Goal: Check status: Check status

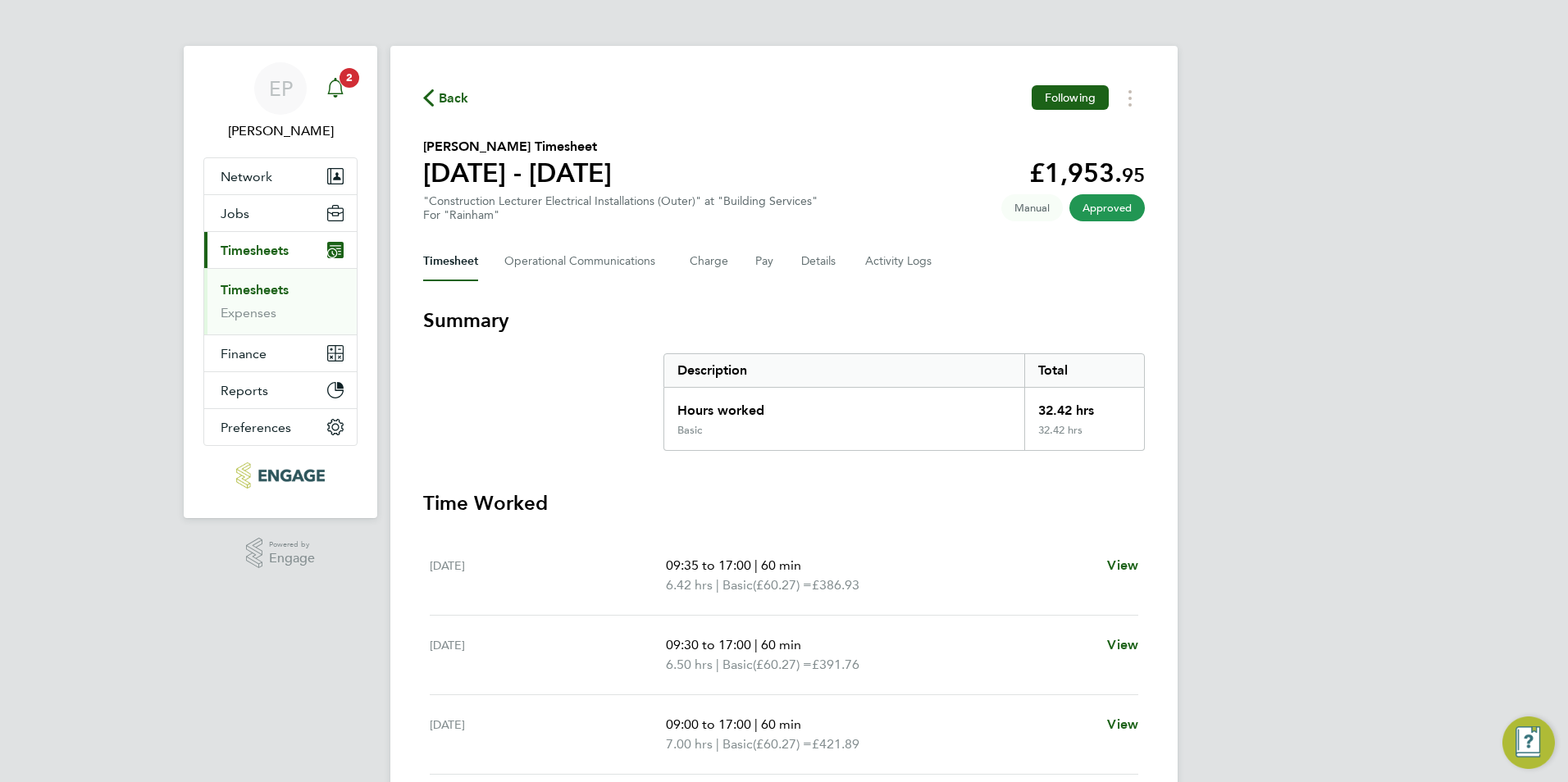
click at [334, 91] on icon "Main navigation" at bounding box center [335, 87] width 19 height 19
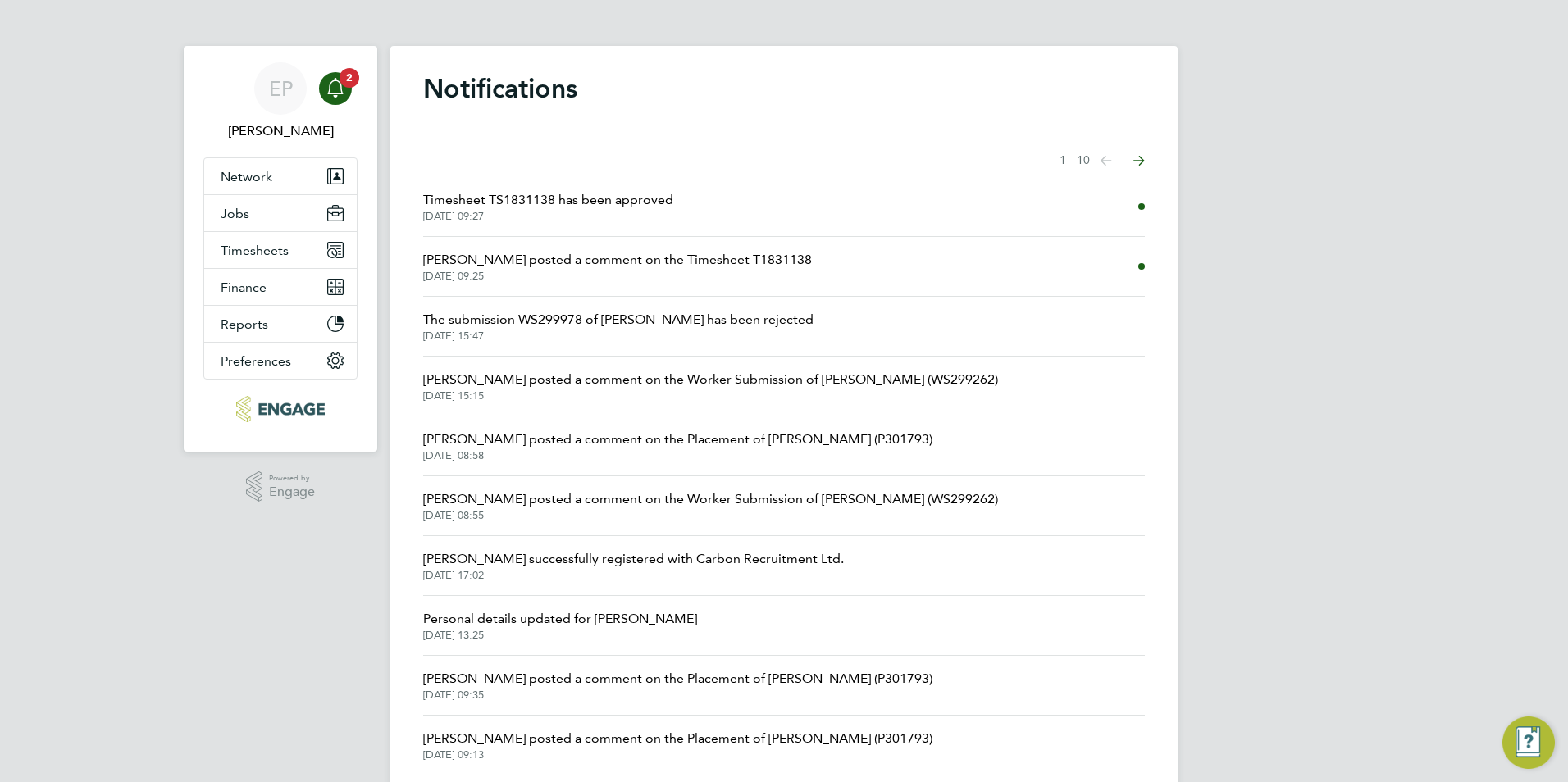
click at [764, 252] on li "[PERSON_NAME] posted a comment on the Timesheet T1831138 [DATE] 09:25" at bounding box center [783, 266] width 722 height 60
click at [741, 256] on span "[PERSON_NAME] posted a comment on the Timesheet T1831138" at bounding box center [617, 259] width 389 height 19
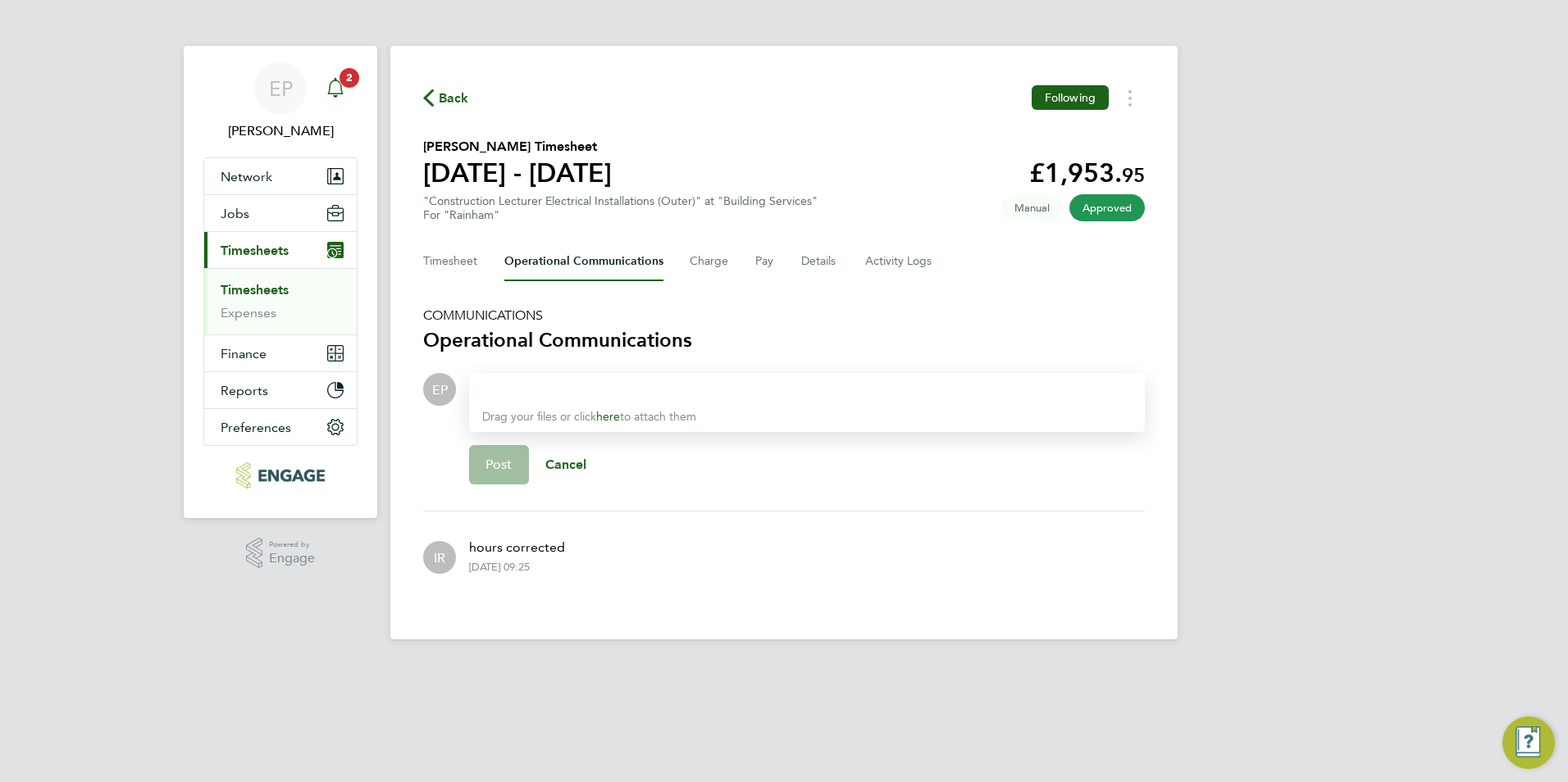
click at [342, 86] on icon "Main navigation" at bounding box center [335, 87] width 19 height 19
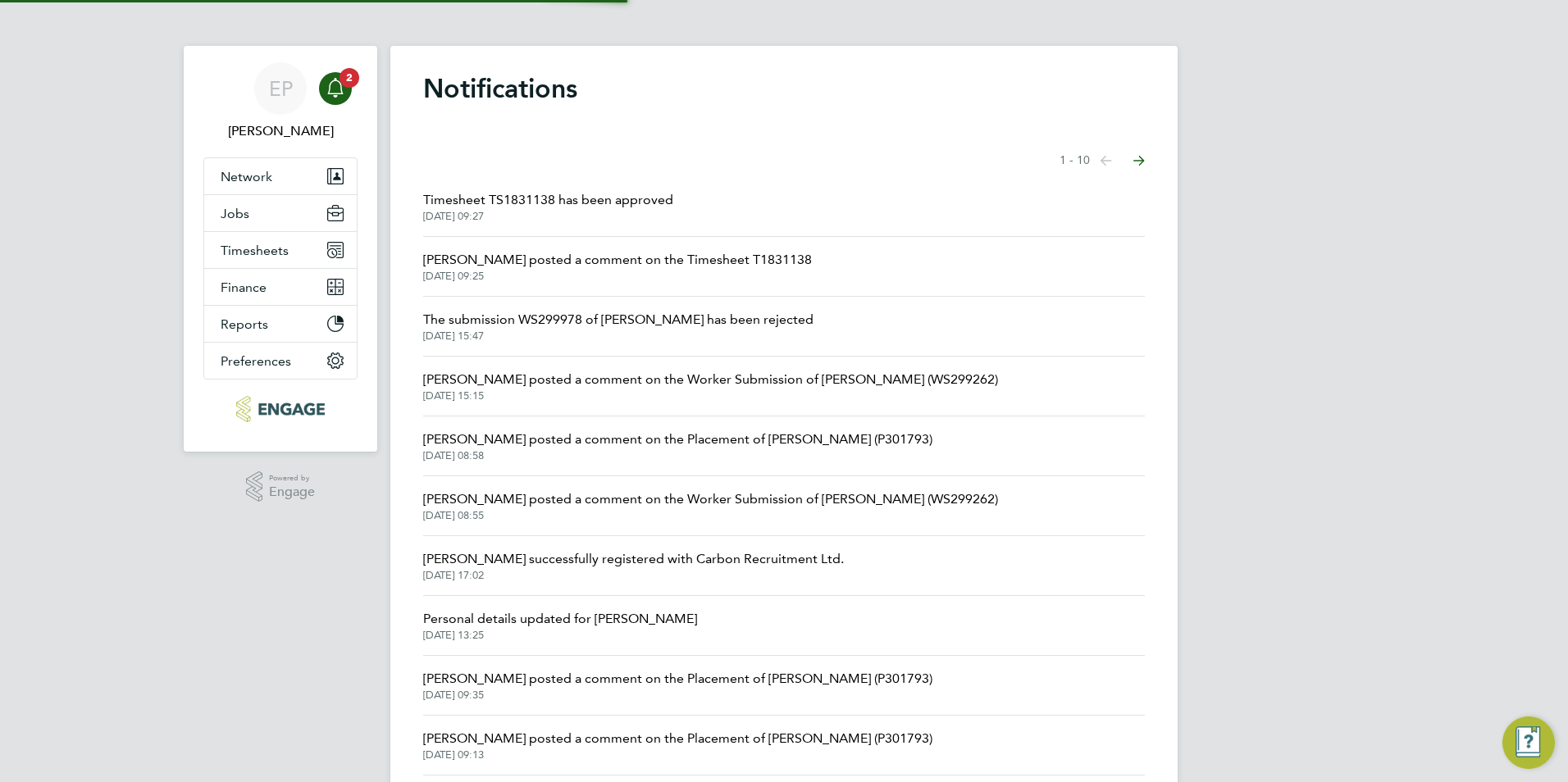
click at [620, 192] on span "Timesheet TS1831138 has been approved" at bounding box center [547, 199] width 250 height 19
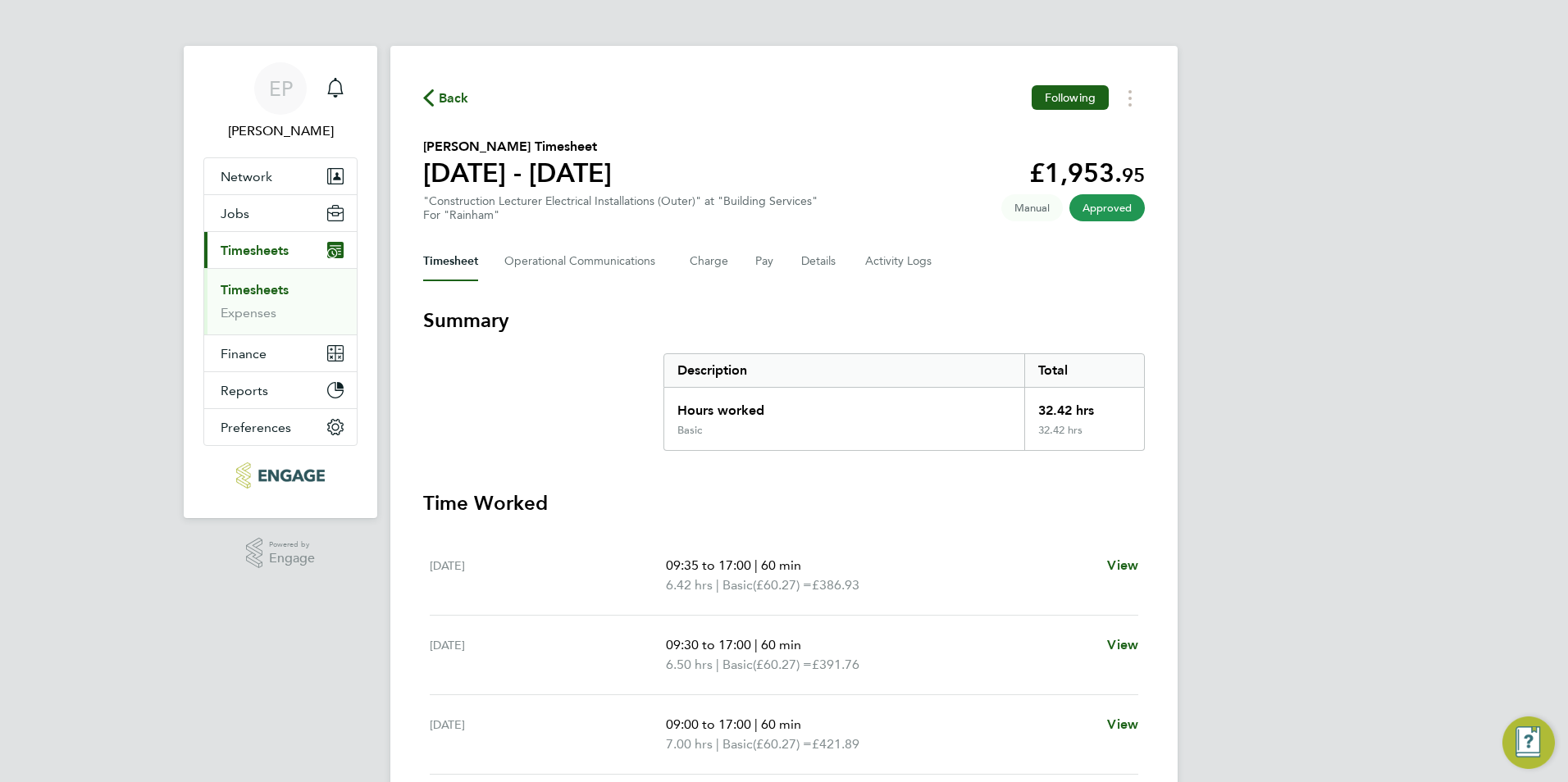
click at [276, 288] on link "Timesheets" at bounding box center [255, 290] width 68 height 16
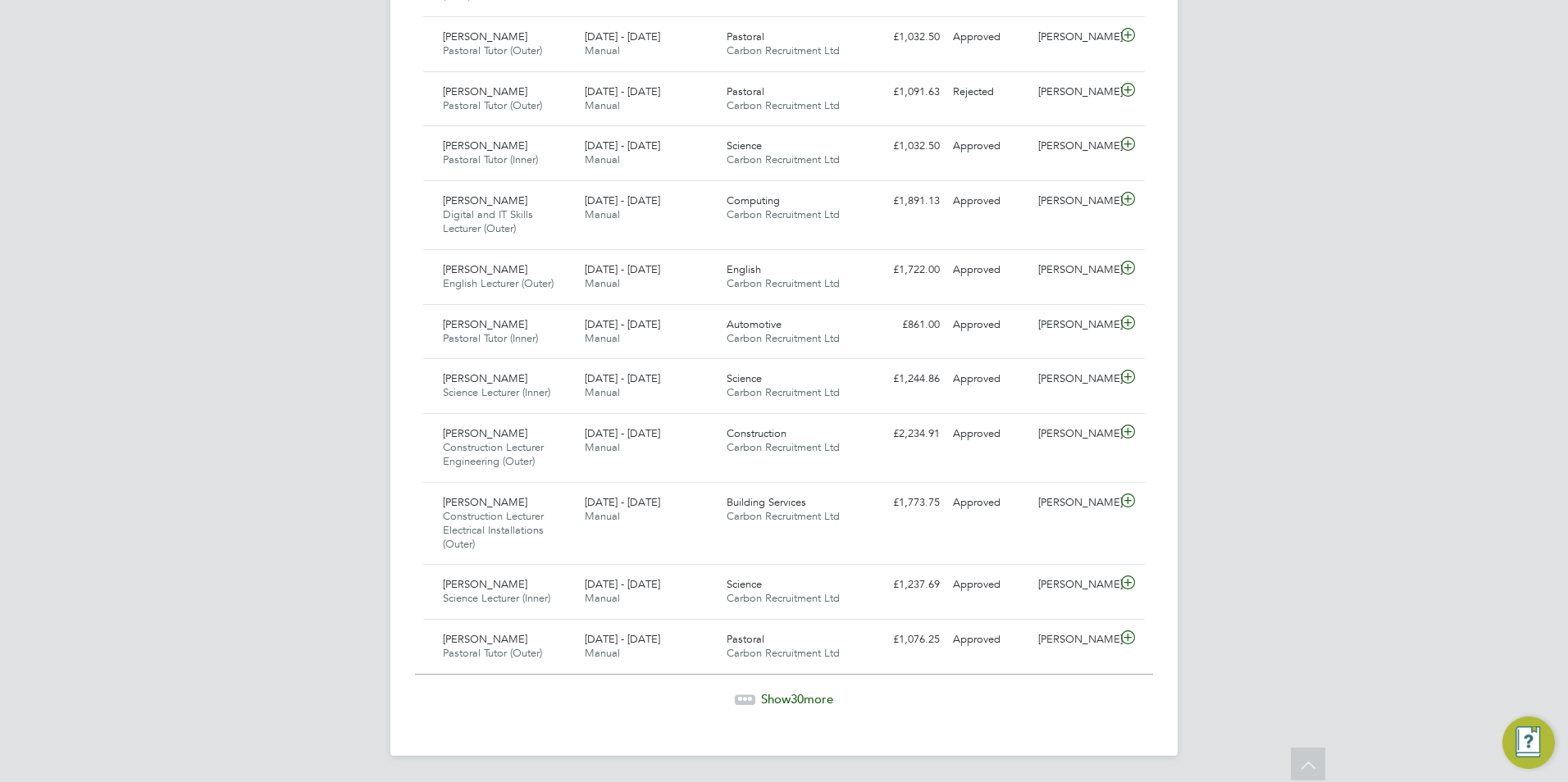
click at [793, 693] on span "30" at bounding box center [797, 699] width 13 height 16
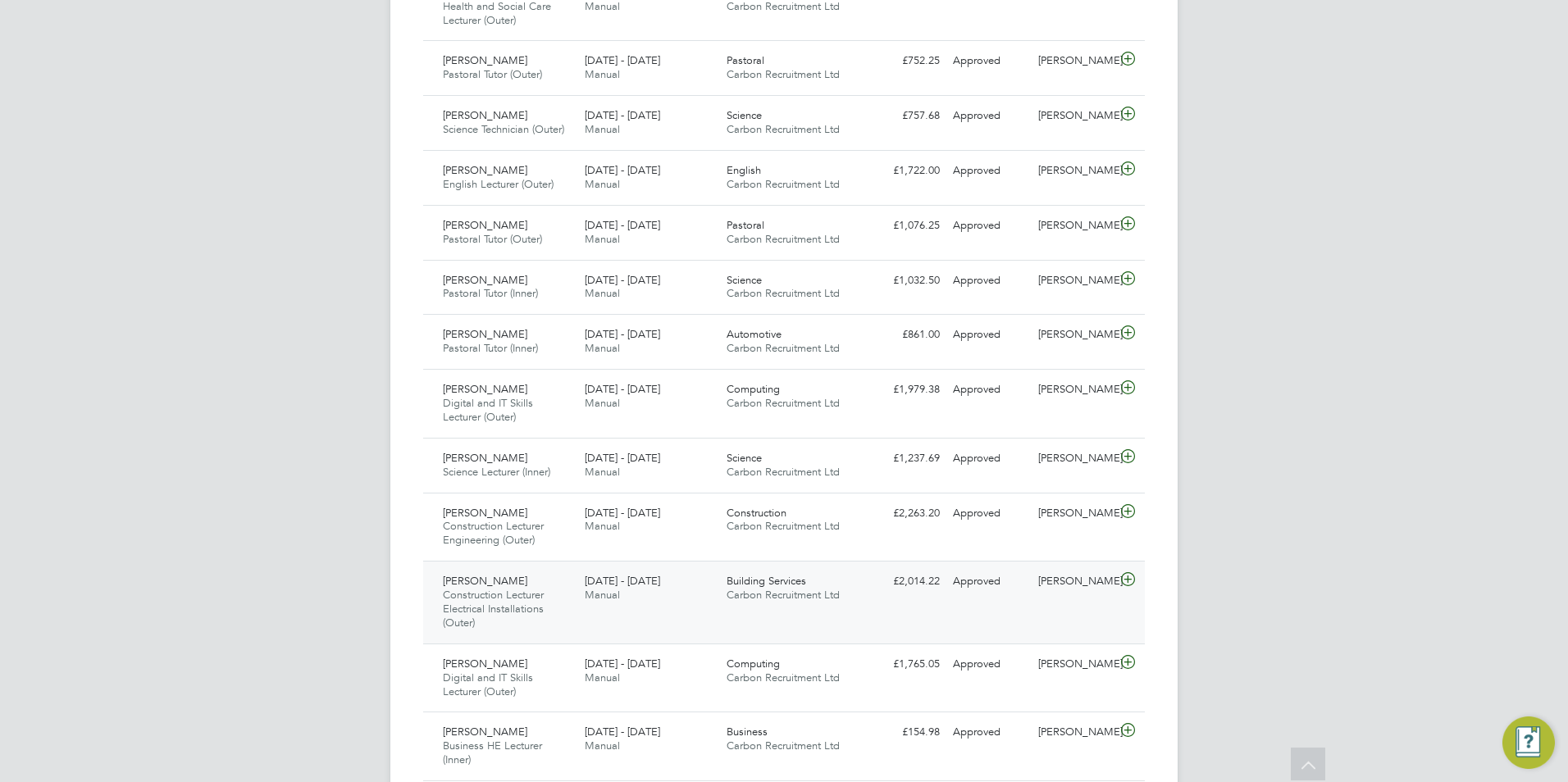
click at [662, 610] on div "[PERSON_NAME] Construction Lecturer Electrical Installations (Outer) [DATE] - […" at bounding box center [783, 602] width 722 height 83
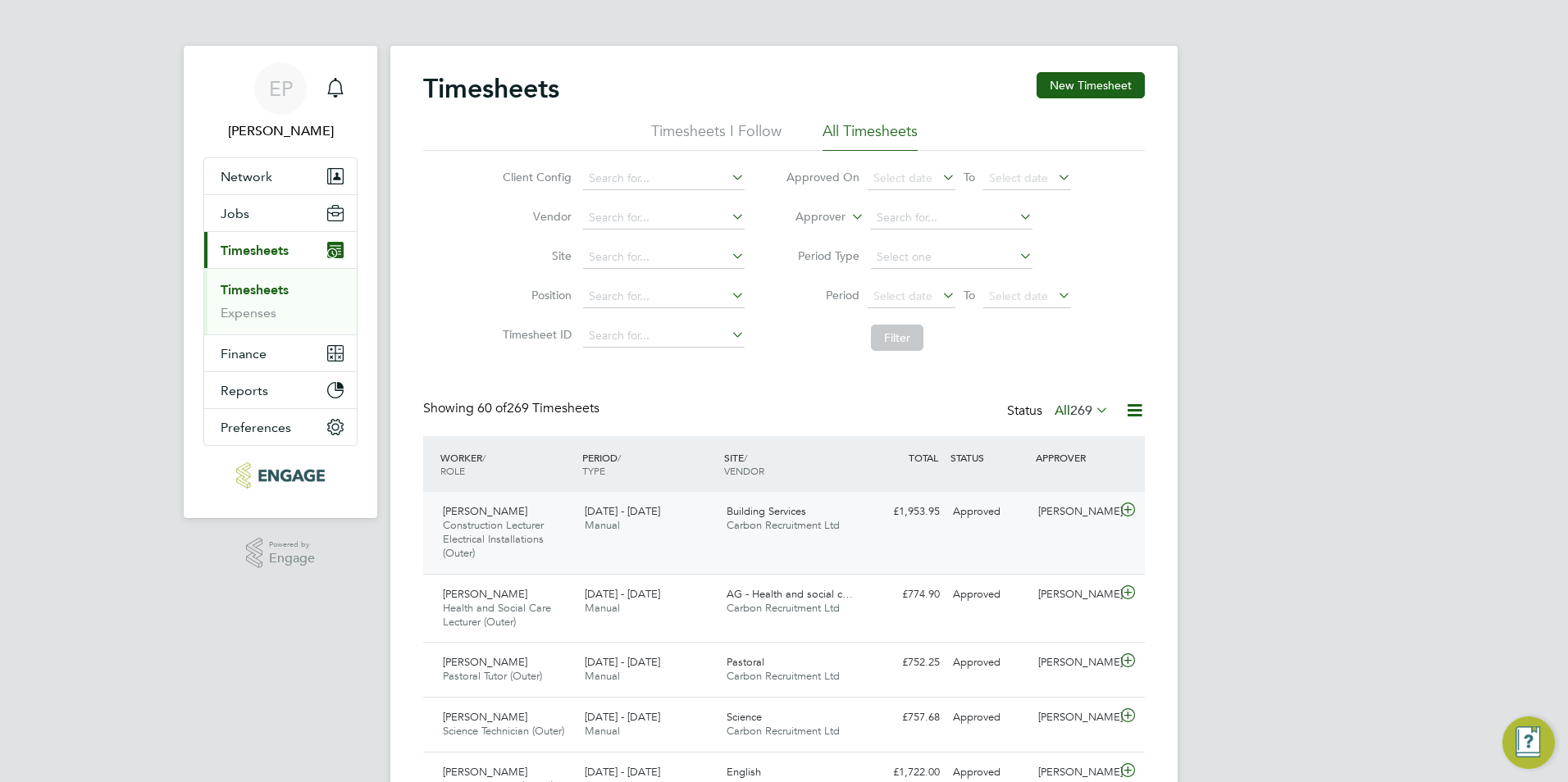
click at [858, 539] on div "[PERSON_NAME] Construction Lecturer Electrical Installations (Outer) [DATE] - […" at bounding box center [783, 533] width 722 height 82
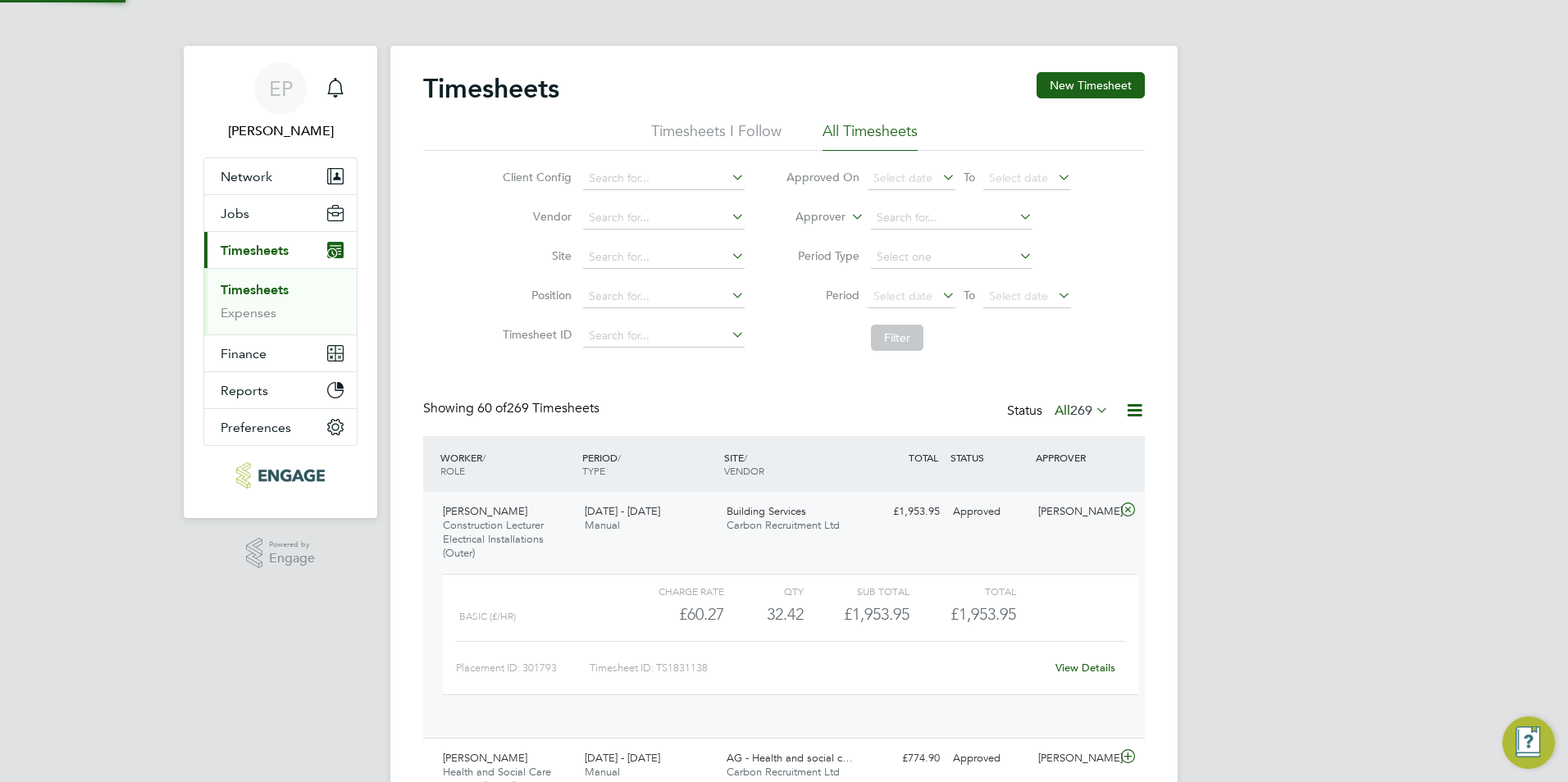
scroll to position [28, 160]
